Goal: Information Seeking & Learning: Understand process/instructions

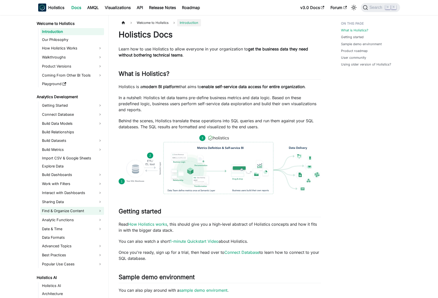
click at [76, 210] on link "Find & Organize Content" at bounding box center [72, 211] width 64 height 8
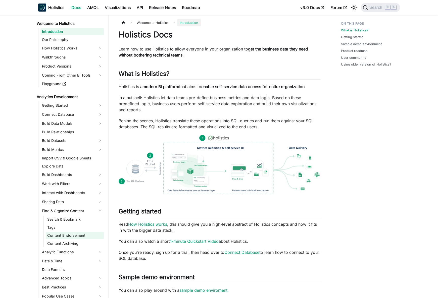
click at [73, 237] on link "Content Endorsement" at bounding box center [75, 235] width 58 height 7
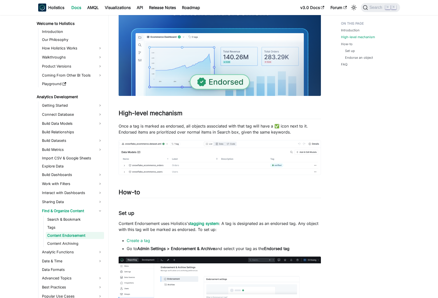
scroll to position [100, 0]
click at [175, 131] on p "Once a tag is marked as endorsed, all objects associated with that tag will hav…" at bounding box center [220, 129] width 202 height 12
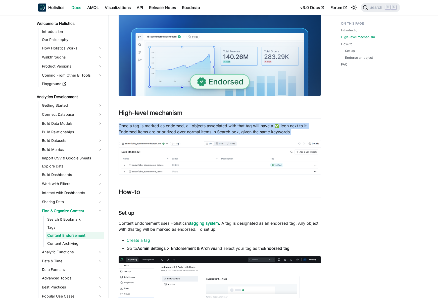
click at [175, 131] on p "Once a tag is marked as endorsed, all objects associated with that tag will hav…" at bounding box center [220, 129] width 202 height 12
click at [177, 130] on p "Once a tag is marked as endorsed, all objects associated with that tag will hav…" at bounding box center [220, 129] width 202 height 12
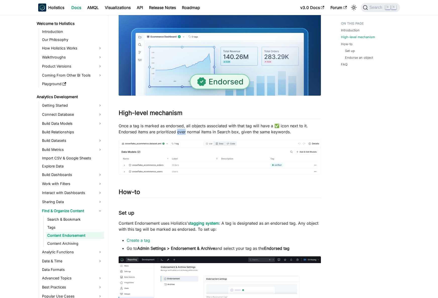
click at [177, 130] on p "Once a tag is marked as endorsed, all objects associated with that tag will hav…" at bounding box center [220, 129] width 202 height 12
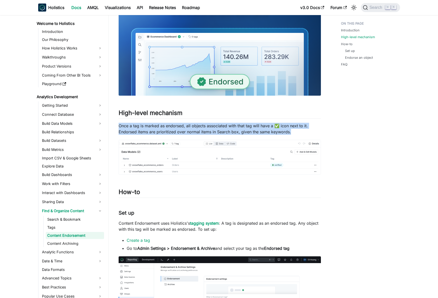
click at [177, 130] on p "Once a tag is marked as endorsed, all objects associated with that tag will hav…" at bounding box center [220, 129] width 202 height 12
click at [180, 129] on p "Once a tag is marked as endorsed, all objects associated with that tag will hav…" at bounding box center [220, 129] width 202 height 12
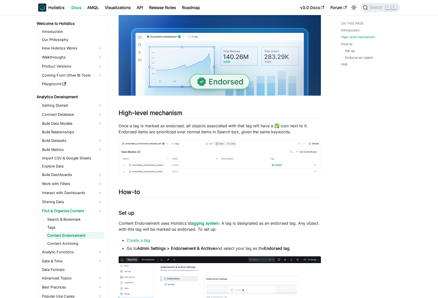
click at [179, 129] on p "Once a tag is marked as endorsed, all objects associated with that tag will hav…" at bounding box center [220, 129] width 202 height 12
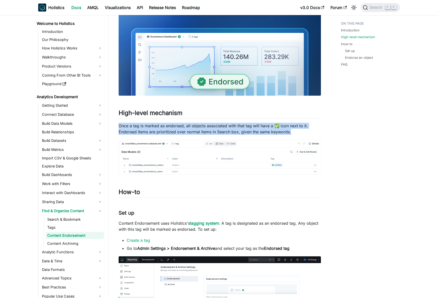
click at [179, 129] on p "Once a tag is marked as endorsed, all objects associated with that tag will hav…" at bounding box center [220, 129] width 202 height 12
click at [182, 129] on p "Once a tag is marked as endorsed, all objects associated with that tag will hav…" at bounding box center [220, 129] width 202 height 12
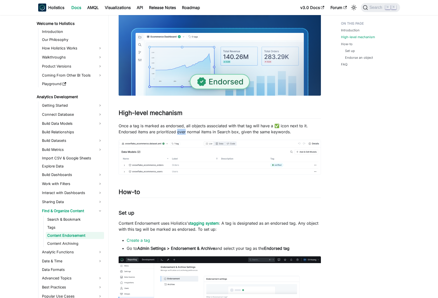
click at [182, 129] on p "Once a tag is marked as endorsed, all objects associated with that tag will hav…" at bounding box center [220, 129] width 202 height 12
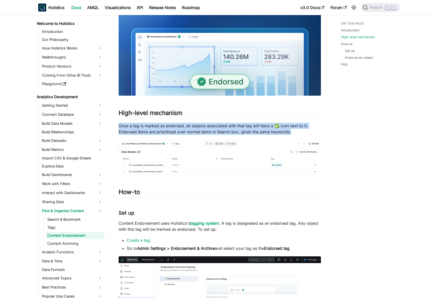
click at [182, 129] on p "Once a tag is marked as endorsed, all objects associated with that tag will hav…" at bounding box center [220, 129] width 202 height 12
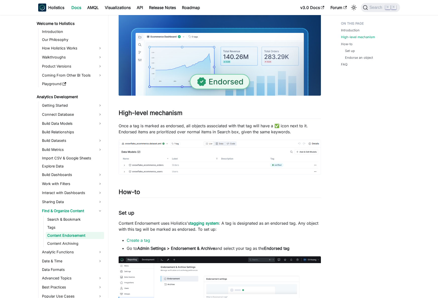
click at [184, 128] on p "Once a tag is marked as endorsed, all objects associated with that tag will hav…" at bounding box center [220, 129] width 202 height 12
click at [157, 225] on p "Content Endorsement uses Holistics's tagging system : A tag is designated as an…" at bounding box center [220, 226] width 202 height 12
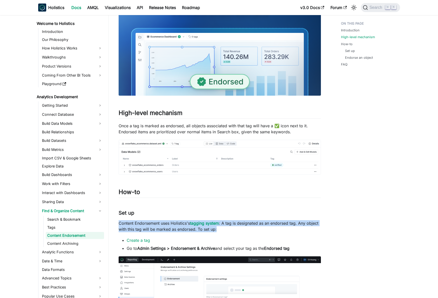
click at [157, 225] on p "Content Endorsement uses Holistics's tagging system : A tag is designated as an…" at bounding box center [220, 226] width 202 height 12
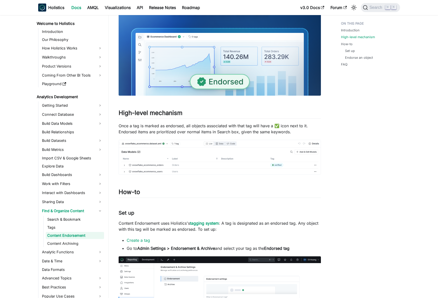
click at [160, 224] on p "Content Endorsement uses Holistics's tagging system : A tag is designated as an…" at bounding box center [220, 226] width 202 height 12
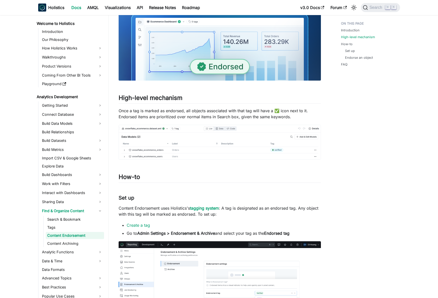
scroll to position [142, 0]
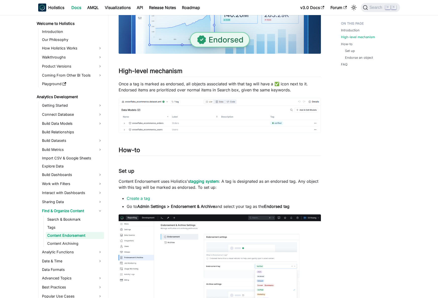
click at [159, 209] on strong "Admin Settings > Endorsement & Archive" at bounding box center [176, 206] width 78 height 5
click at [163, 187] on p "Content Endorsement uses Holistics's tagging system : A tag is designated as an…" at bounding box center [220, 184] width 202 height 12
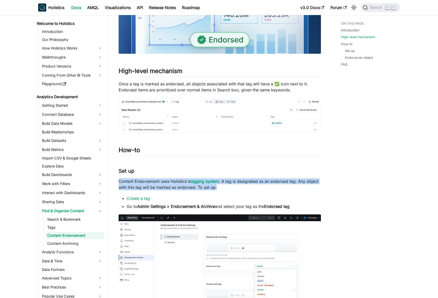
click at [163, 187] on p "Content Endorsement uses Holistics's tagging system : A tag is designated as an…" at bounding box center [220, 184] width 202 height 12
click at [166, 183] on p "Content Endorsement uses Holistics's tagging system : A tag is designated as an…" at bounding box center [220, 184] width 202 height 12
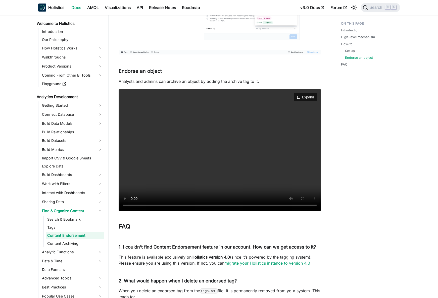
scroll to position [450, 0]
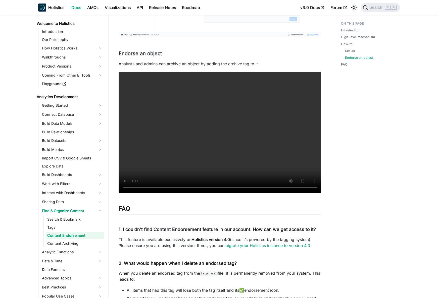
click at [182, 62] on p "Analysts and admins can archive an object by adding the archive tag to it." at bounding box center [220, 64] width 202 height 6
click at [179, 63] on p "Analysts and admins can archive an object by adding the archive tag to it." at bounding box center [220, 64] width 202 height 6
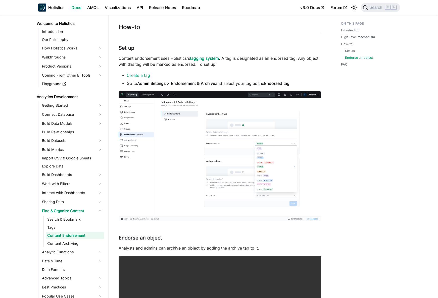
scroll to position [0, 0]
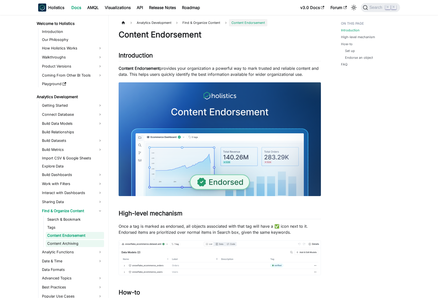
click at [63, 246] on link "Content Archiving" at bounding box center [75, 243] width 58 height 7
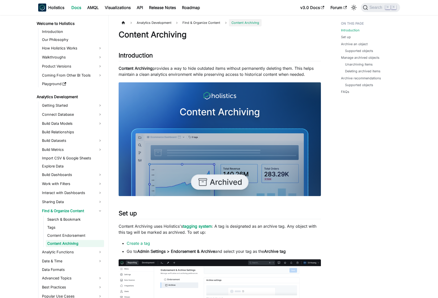
scroll to position [6, 0]
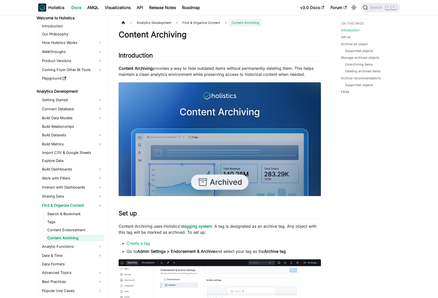
click at [170, 74] on p "Content Archiving provides a way to hide outdated items without permanently del…" at bounding box center [220, 71] width 202 height 12
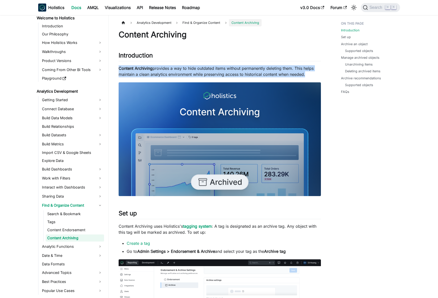
click at [170, 74] on p "Content Archiving provides a way to hide outdated items without permanently del…" at bounding box center [220, 71] width 202 height 12
click at [174, 72] on p "Content Archiving provides a way to hide outdated items without permanently del…" at bounding box center [220, 71] width 202 height 12
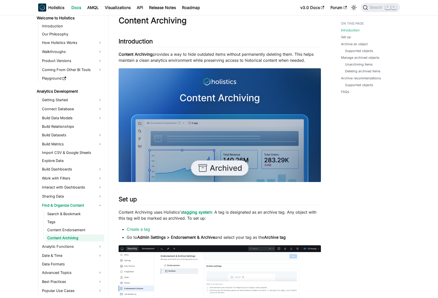
scroll to position [41, 0]
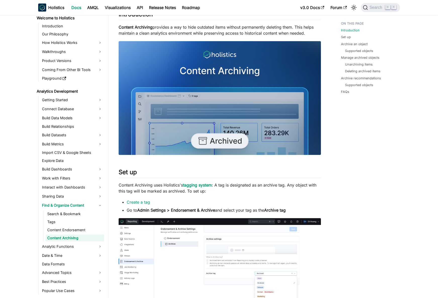
click at [230, 186] on p "Content Archiving uses Holistics's tagging system : A tag is designated as an a…" at bounding box center [220, 188] width 202 height 12
click at [232, 185] on p "Content Archiving uses Holistics's tagging system : A tag is designated as an a…" at bounding box center [220, 188] width 202 height 12
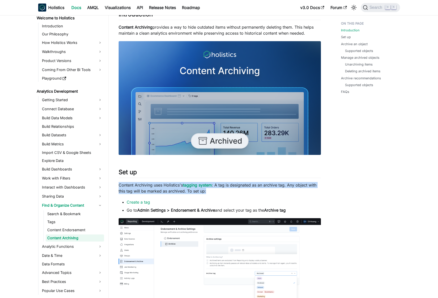
click at [232, 185] on p "Content Archiving uses Holistics's tagging system : A tag is designated as an a…" at bounding box center [220, 188] width 202 height 12
click at [236, 185] on p "Content Archiving uses Holistics's tagging system : A tag is designated as an a…" at bounding box center [220, 188] width 202 height 12
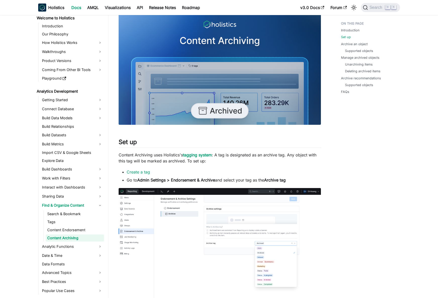
scroll to position [81, 0]
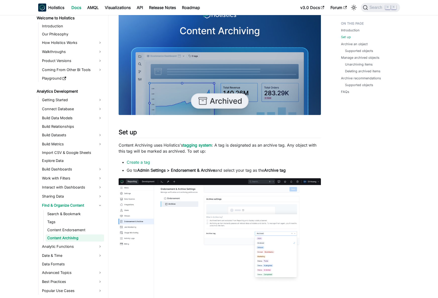
click at [161, 171] on strong "Admin Settings > Endorsement & Archive" at bounding box center [176, 170] width 78 height 5
click at [167, 171] on strong "Admin Settings > Endorsement & Archive" at bounding box center [176, 170] width 78 height 5
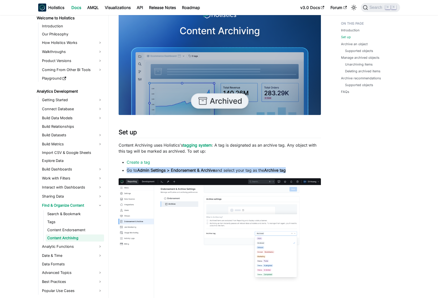
click at [167, 171] on strong "Admin Settings > Endorsement & Archive" at bounding box center [176, 170] width 78 height 5
click at [168, 170] on strong "Admin Settings > Endorsement & Archive" at bounding box center [176, 170] width 78 height 5
click at [171, 170] on strong "Admin Settings > Endorsement & Archive" at bounding box center [176, 170] width 78 height 5
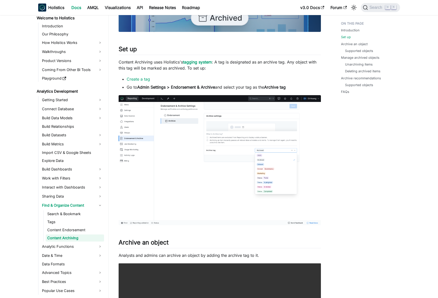
scroll to position [234, 0]
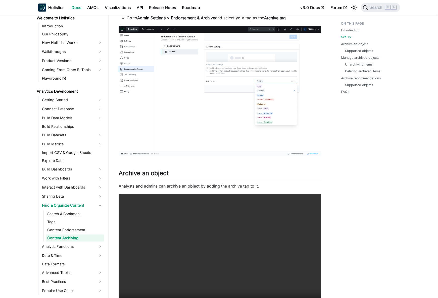
click at [191, 188] on p "Analysts and admins can archive an object by adding the archive tag to it." at bounding box center [220, 186] width 202 height 6
click at [186, 187] on p "Analysts and admins can archive an object by adding the archive tag to it." at bounding box center [220, 186] width 202 height 6
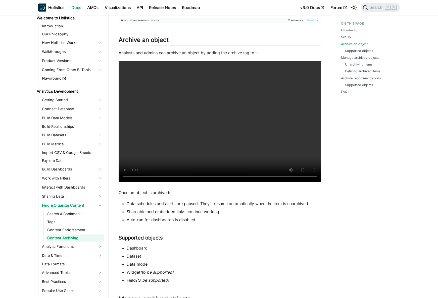
scroll to position [371, 0]
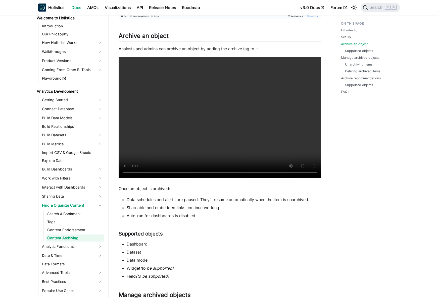
click at [167, 199] on li "Data schedules and alerts are paused. They’ll resume automatically when the ite…" at bounding box center [224, 200] width 194 height 6
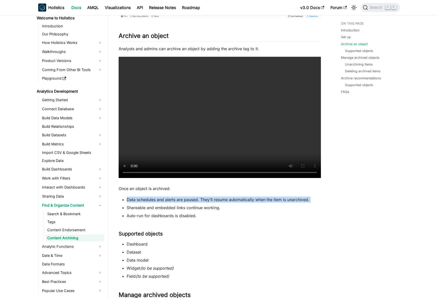
click at [167, 199] on li "Data schedules and alerts are paused. They’ll resume automatically when the ite…" at bounding box center [224, 200] width 194 height 6
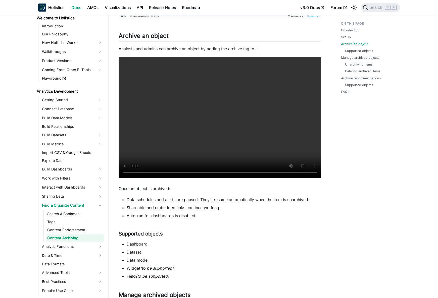
click at [173, 200] on li "Data schedules and alerts are paused. They’ll resume automatically when the ite…" at bounding box center [224, 200] width 194 height 6
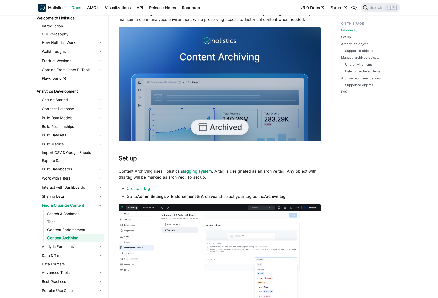
scroll to position [0, 0]
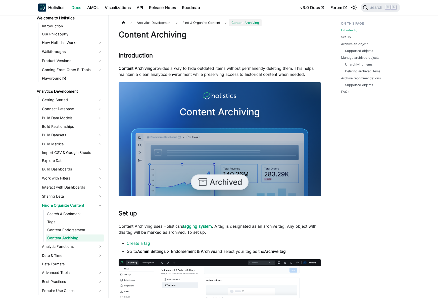
click at [155, 226] on p "Content Archiving uses Holistics's tagging system : A tag is designated as an a…" at bounding box center [220, 229] width 202 height 12
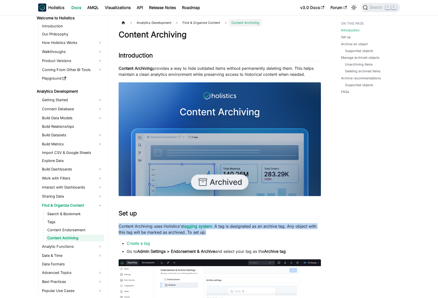
click at [155, 226] on p "Content Archiving uses Holistics's tagging system : A tag is designated as an a…" at bounding box center [220, 229] width 202 height 12
click at [156, 226] on p "Content Archiving uses Holistics's tagging system : A tag is designated as an a…" at bounding box center [220, 229] width 202 height 12
